Goal: Browse casually

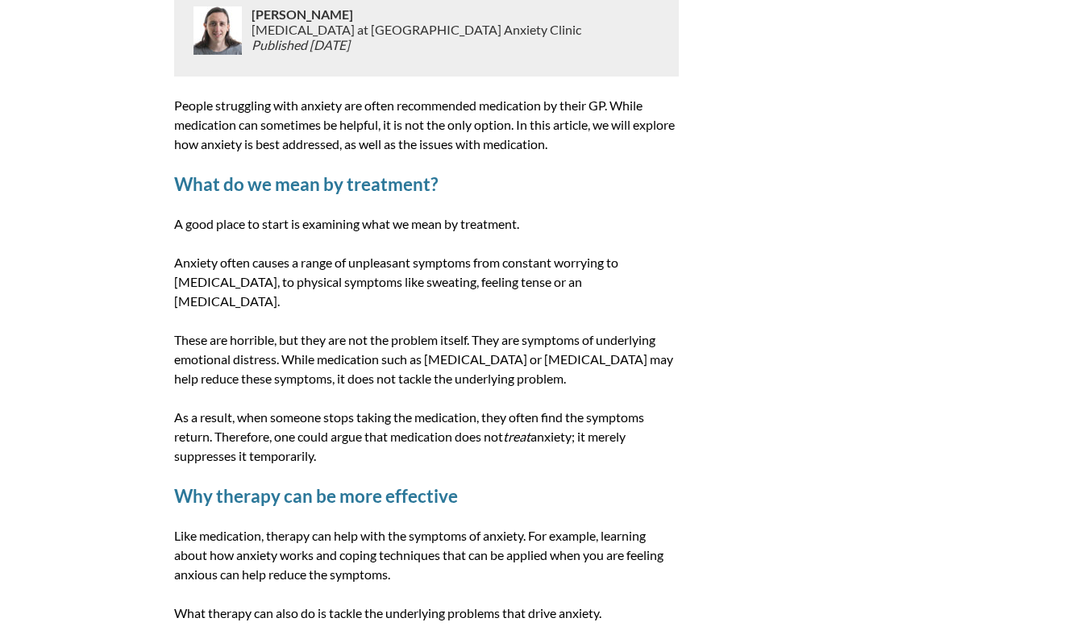
scroll to position [553, 0]
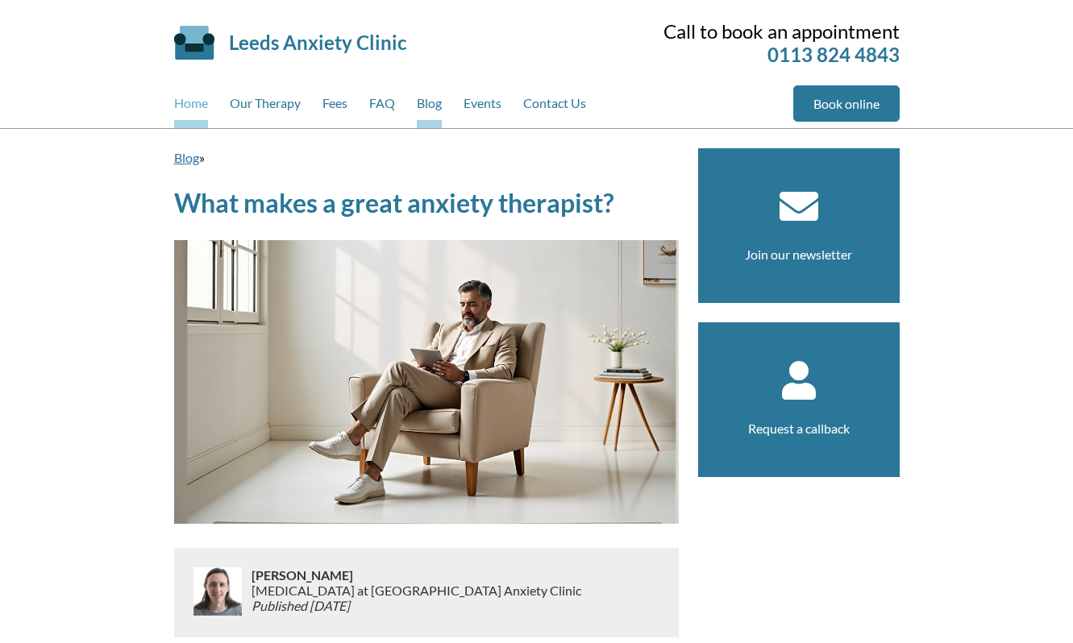
click at [184, 101] on link "Home" at bounding box center [191, 106] width 34 height 43
